Goal: Task Accomplishment & Management: Manage account settings

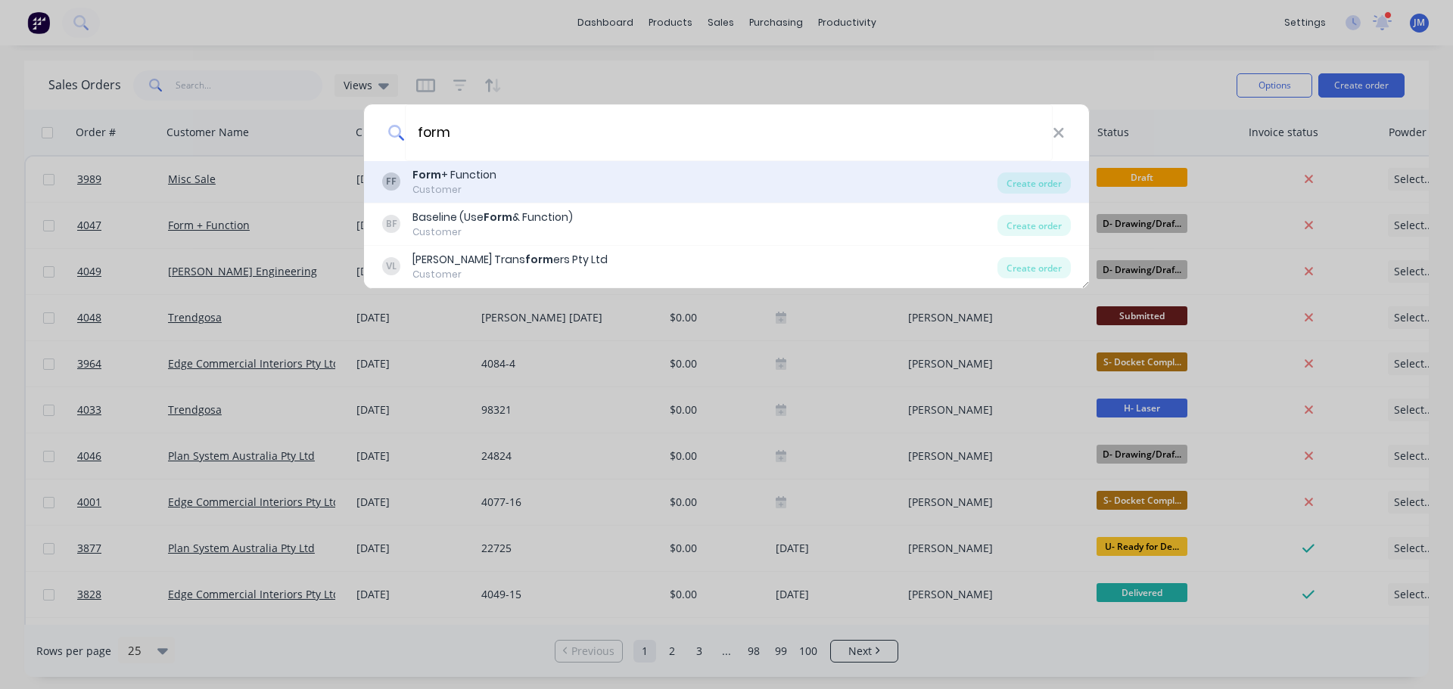
type input "form"
click at [444, 173] on div "Form + Function" at bounding box center [454, 175] width 84 height 16
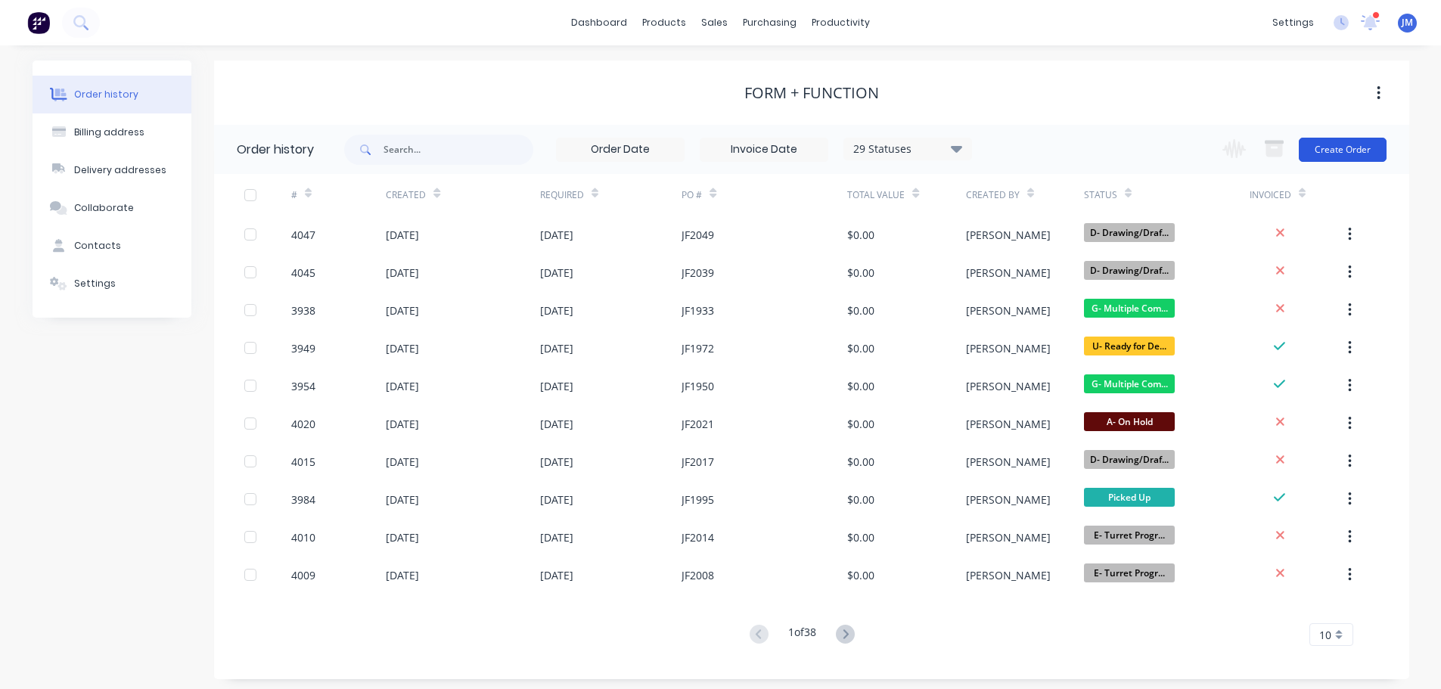
click at [1317, 155] on button "Create Order" at bounding box center [1343, 150] width 88 height 24
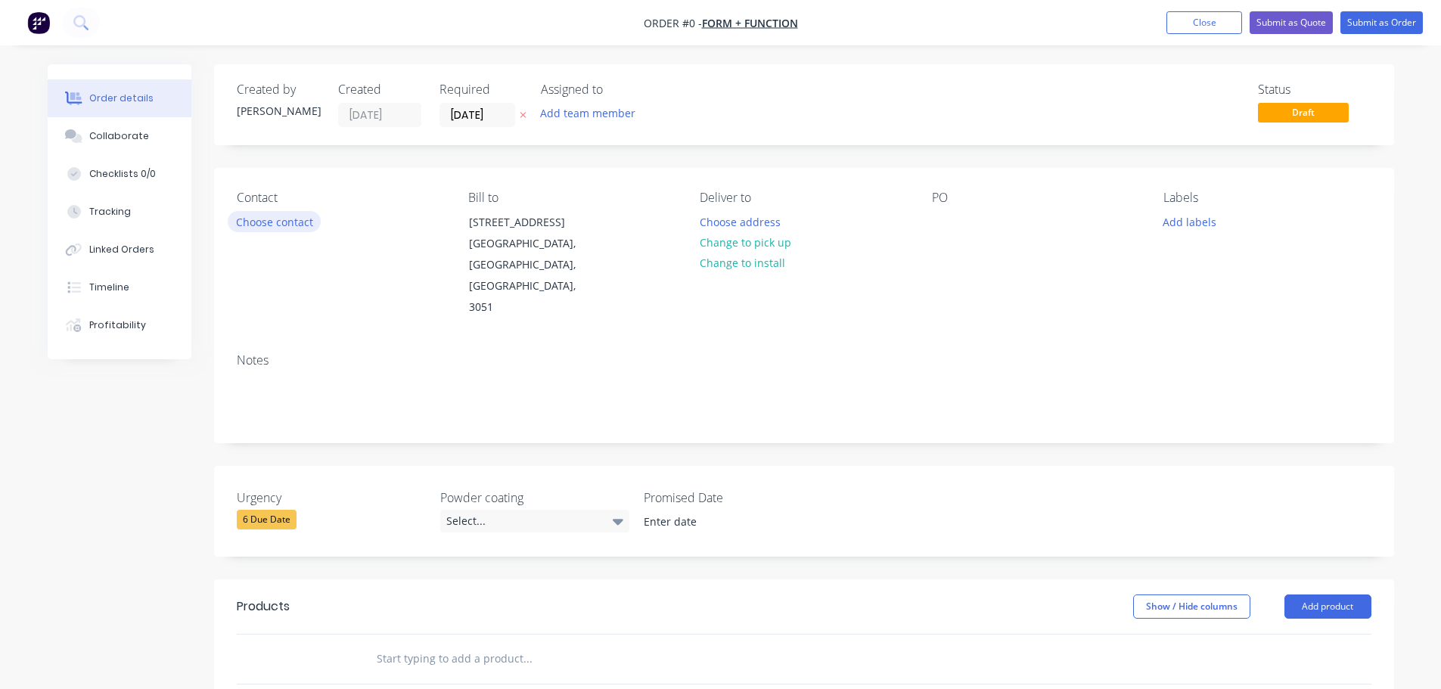
click at [283, 219] on button "Choose contact" at bounding box center [274, 221] width 93 height 20
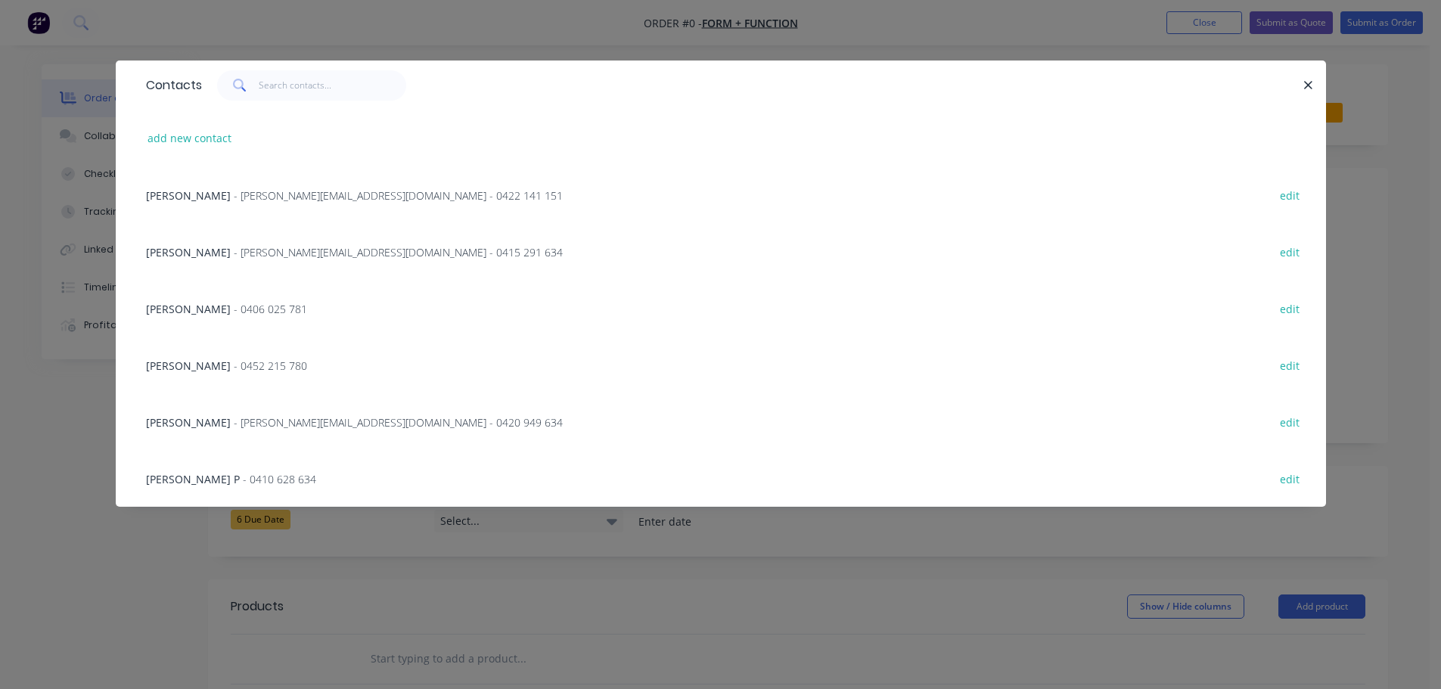
click at [234, 197] on span "- [PERSON_NAME][EMAIL_ADDRESS][DOMAIN_NAME] - 0422 141 151" at bounding box center [398, 195] width 329 height 14
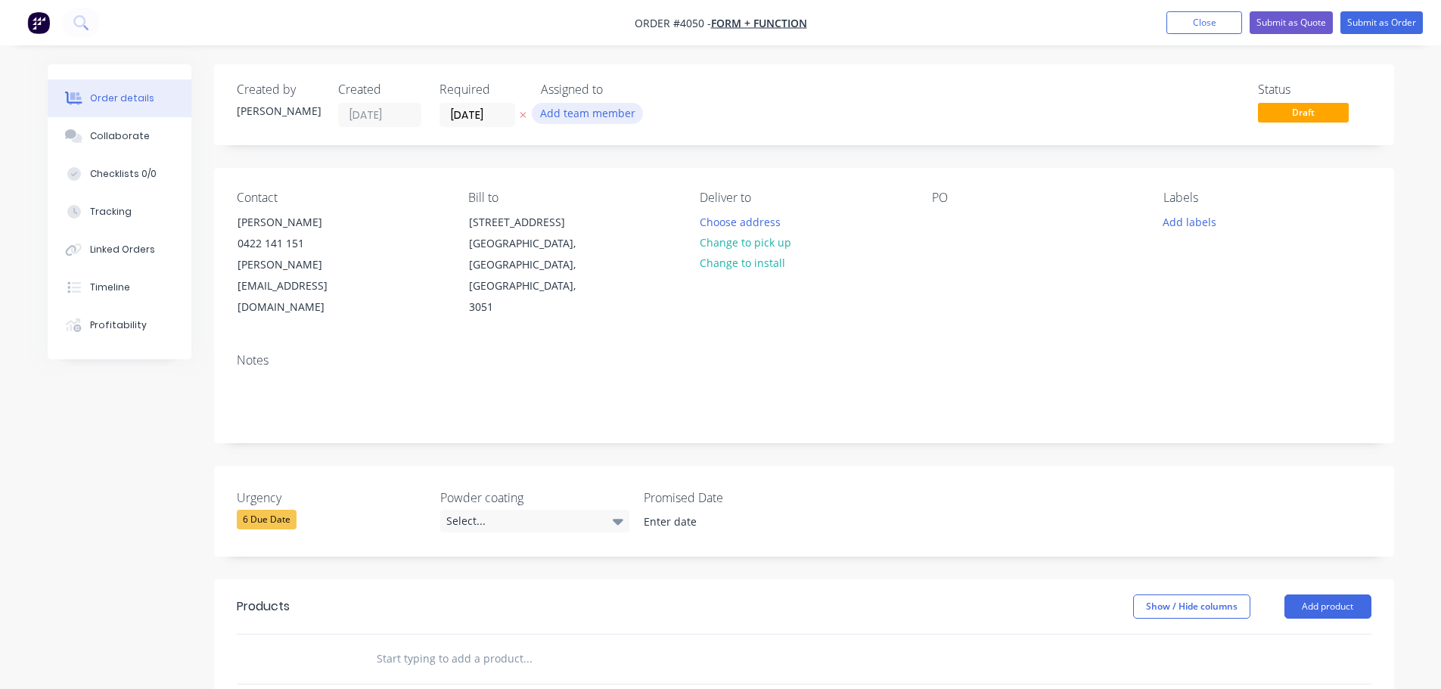
click at [570, 116] on button "Add team member" at bounding box center [587, 113] width 111 height 20
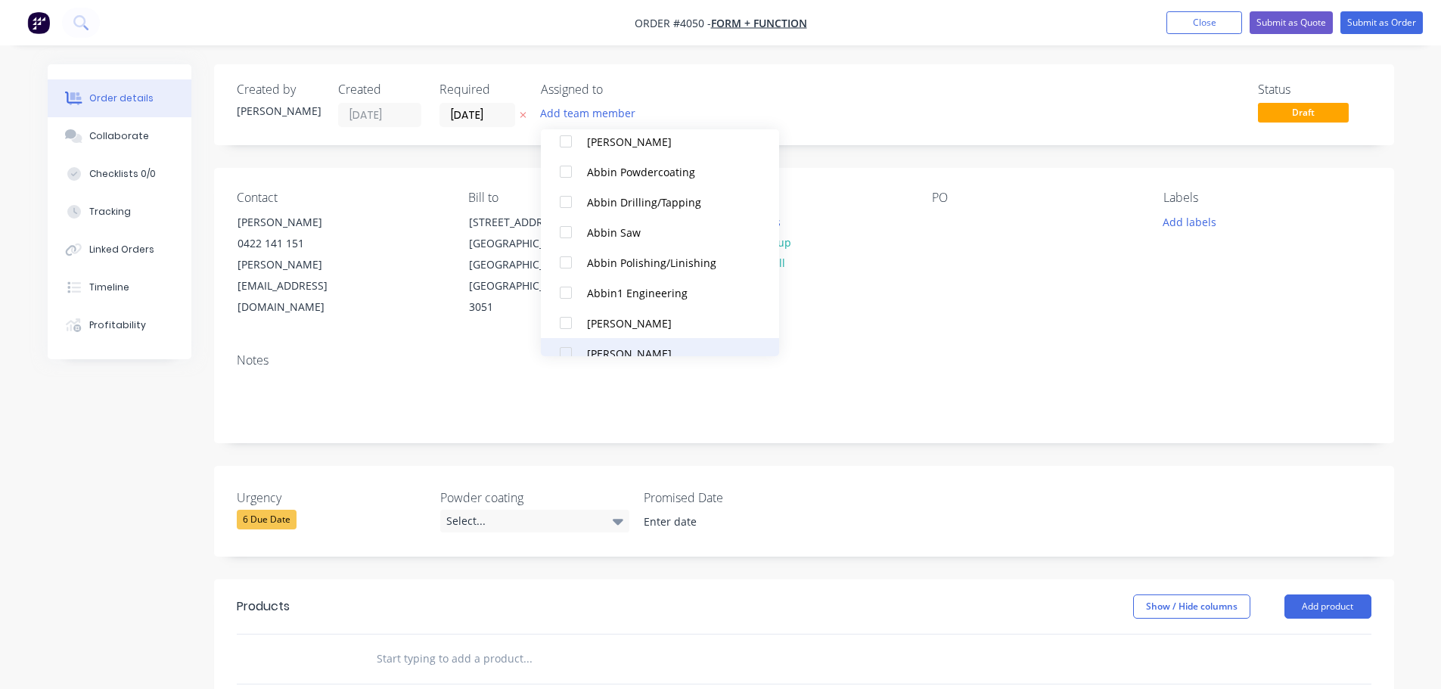
scroll to position [303, 0]
click at [579, 322] on div at bounding box center [566, 318] width 30 height 30
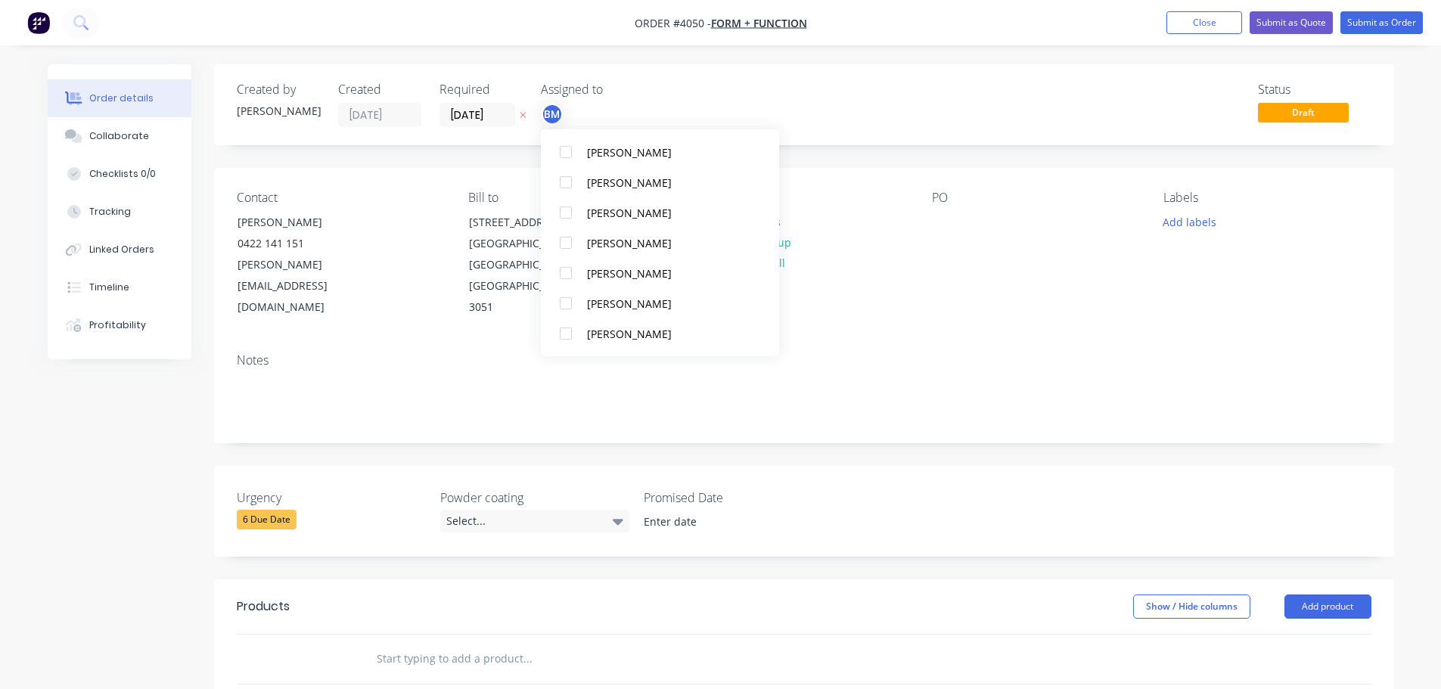
scroll to position [605, 0]
click at [594, 220] on div "Production" at bounding box center [667, 213] width 160 height 16
click at [1016, 295] on div "PO" at bounding box center [1035, 255] width 207 height 128
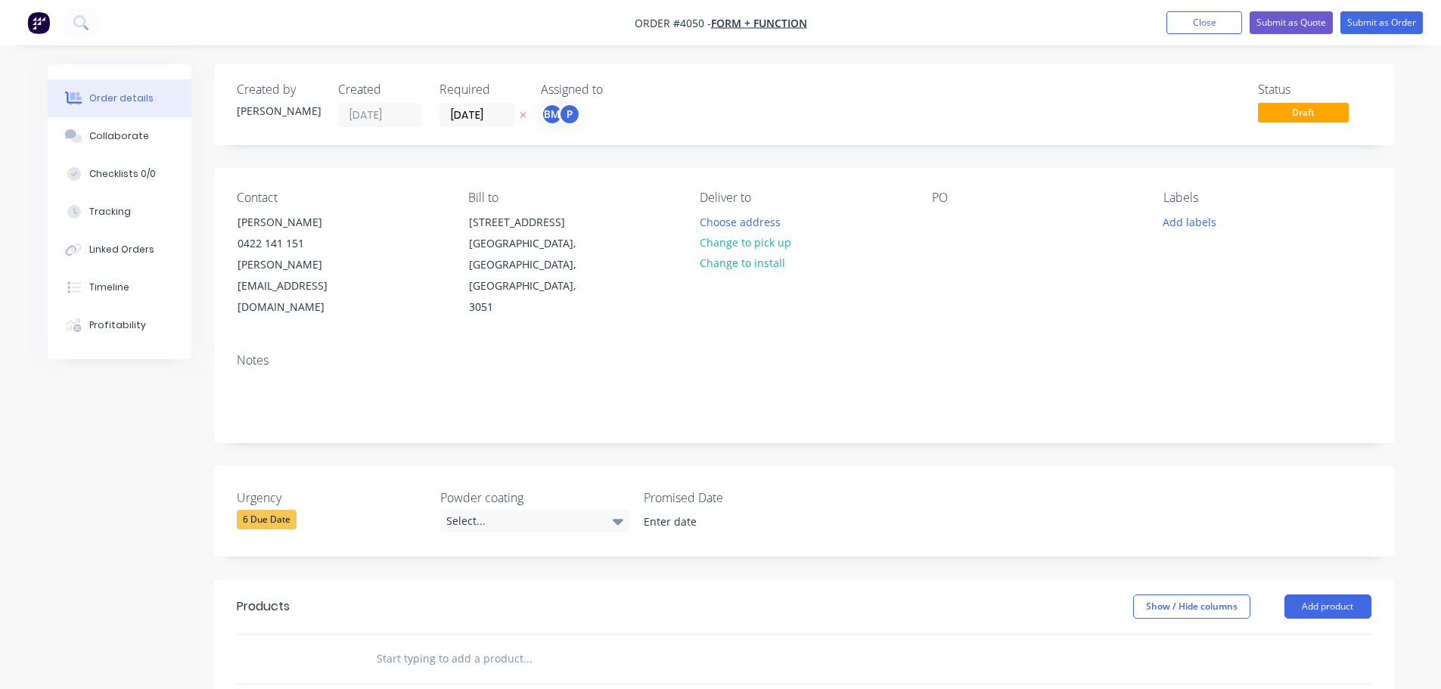
click at [694, 213] on div "Choose address" at bounding box center [744, 221] width 107 height 20
click at [730, 226] on button "Choose address" at bounding box center [739, 221] width 97 height 20
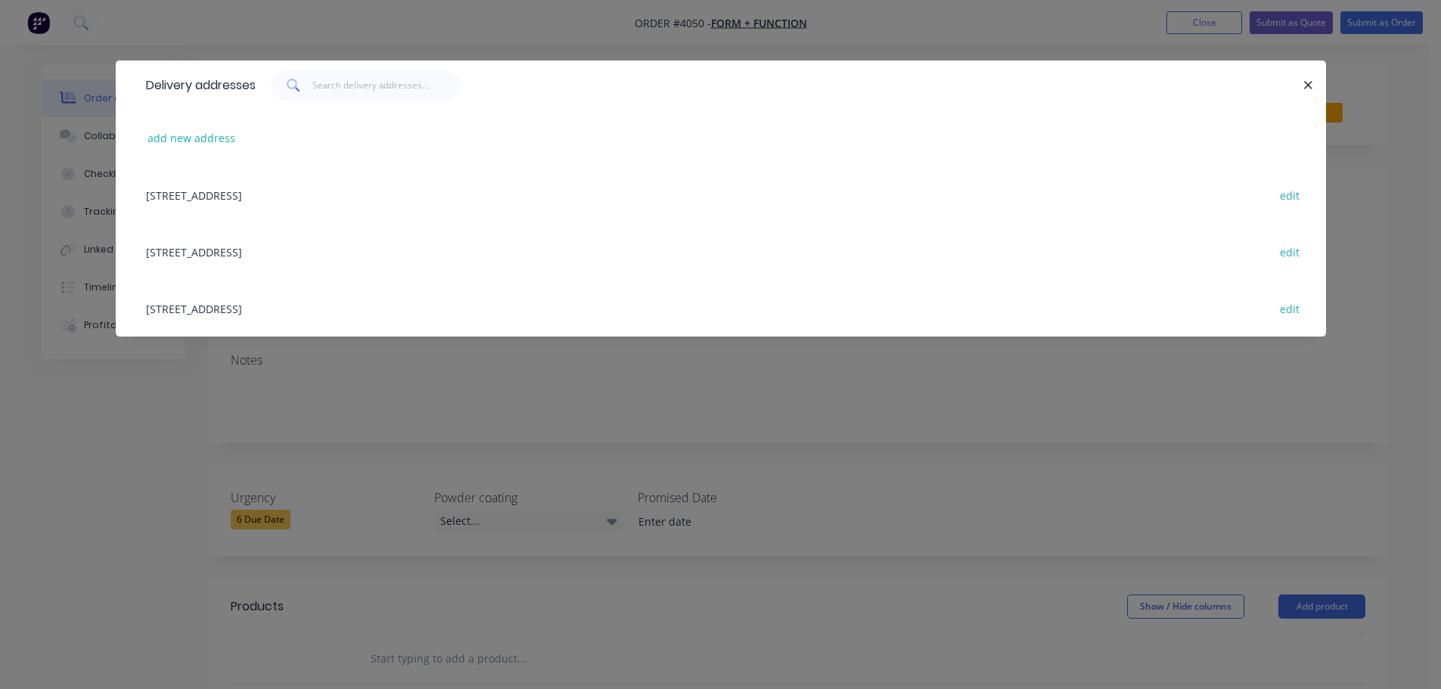
click at [257, 247] on div "[STREET_ADDRESS] edit" at bounding box center [720, 251] width 1165 height 57
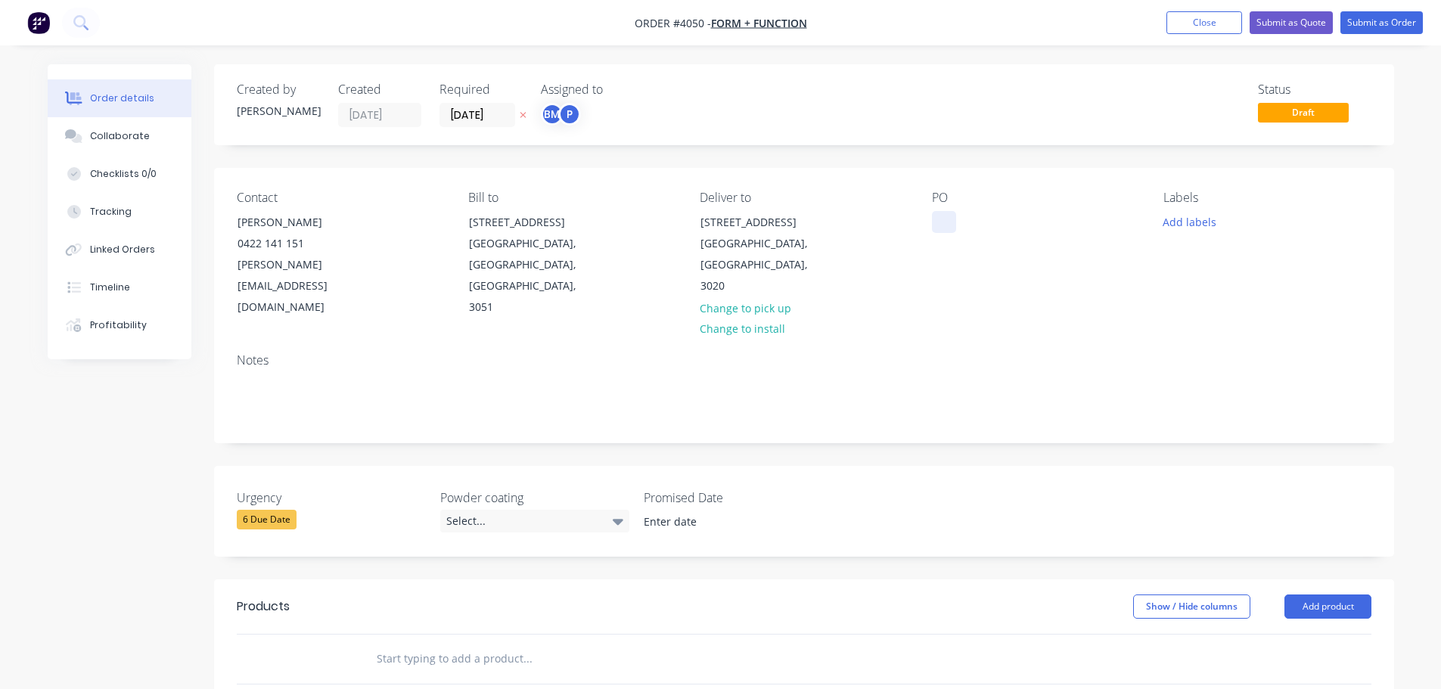
click at [934, 221] on div at bounding box center [944, 222] width 24 height 22
click at [132, 135] on div "Collaborate" at bounding box center [119, 136] width 60 height 14
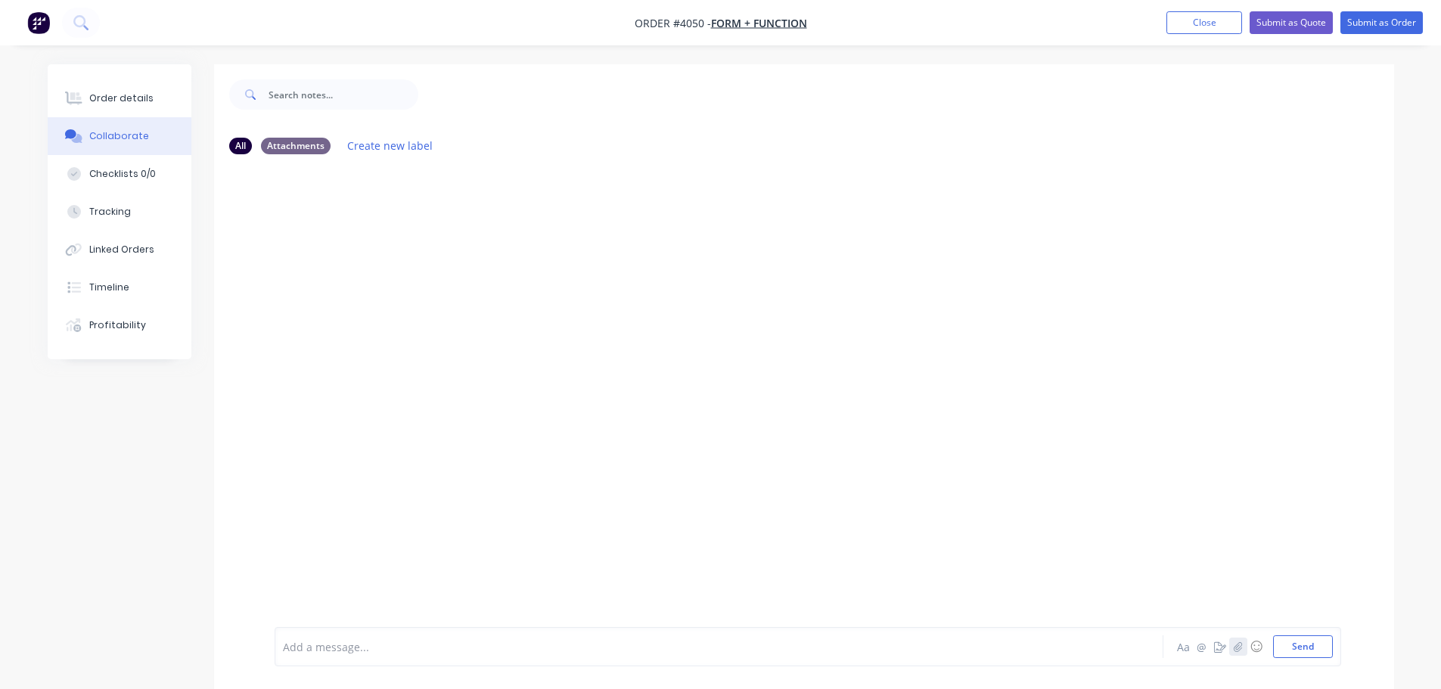
click at [1230, 644] on button "button" at bounding box center [1238, 647] width 18 height 18
click at [1327, 654] on button "Send" at bounding box center [1303, 647] width 60 height 23
click at [156, 98] on button "Order details" at bounding box center [120, 98] width 144 height 38
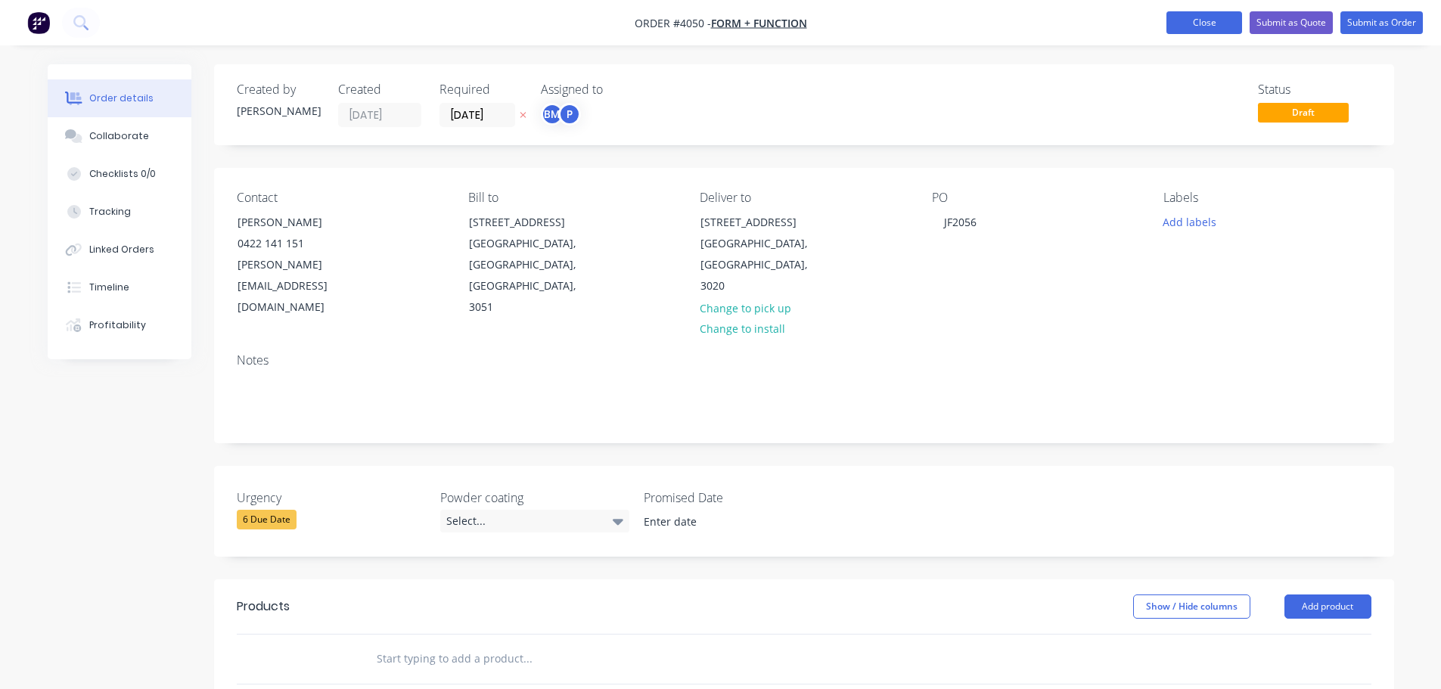
click at [1220, 20] on button "Close" at bounding box center [1205, 22] width 76 height 23
